Goal: Find specific page/section: Find specific page/section

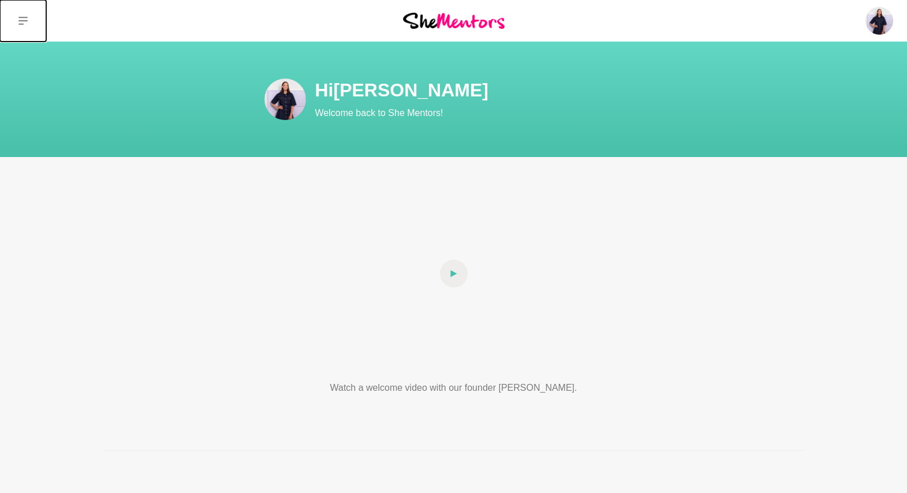
click at [29, 23] on button at bounding box center [23, 21] width 46 height 42
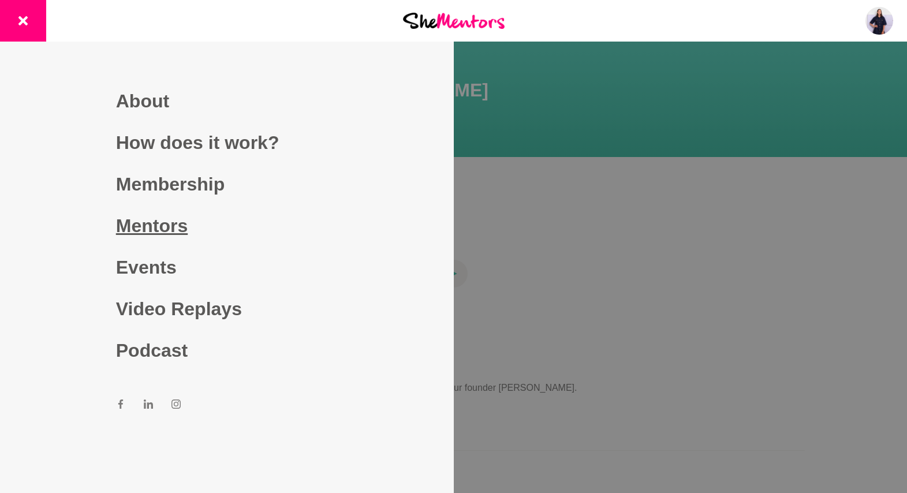
click at [162, 215] on link "Mentors" at bounding box center [227, 226] width 222 height 42
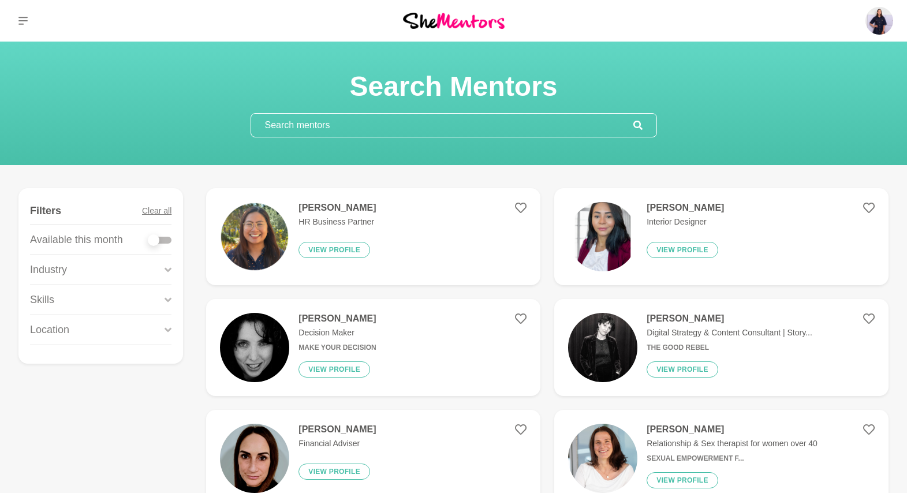
click at [402, 120] on input "text" at bounding box center [442, 125] width 382 height 23
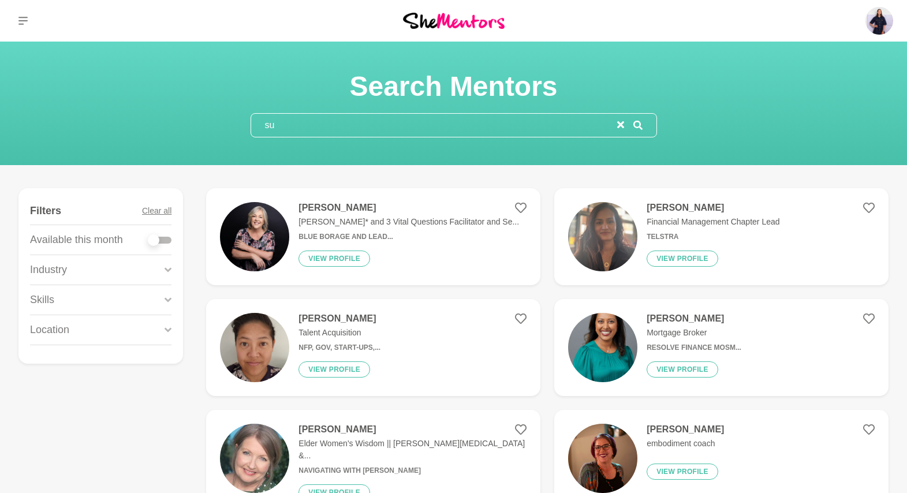
type input "s"
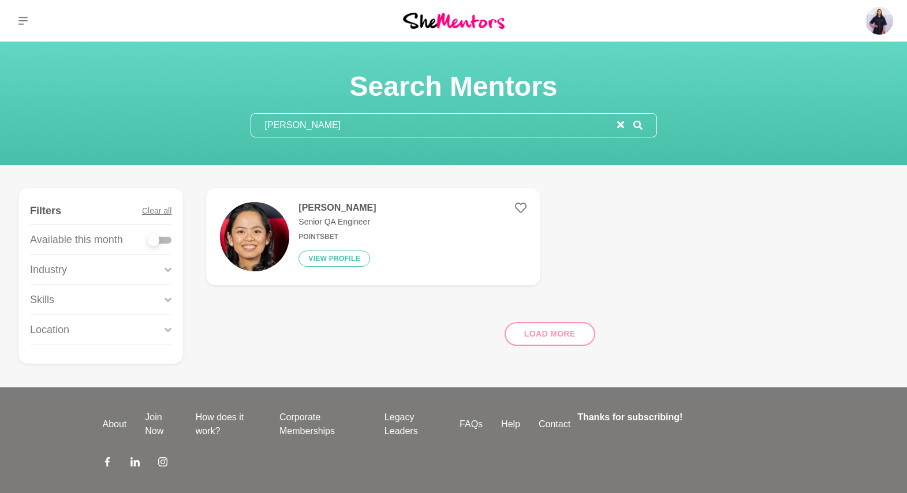
type input "[PERSON_NAME]"
